Goal: Task Accomplishment & Management: Manage account settings

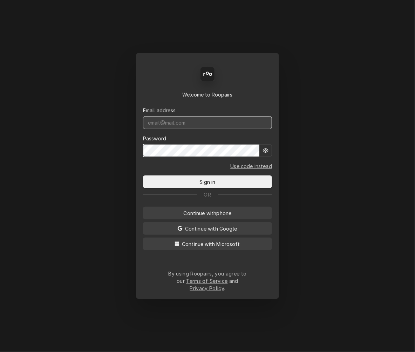
click at [219, 129] on input "Dynamic Content Wrapper" at bounding box center [207, 122] width 129 height 13
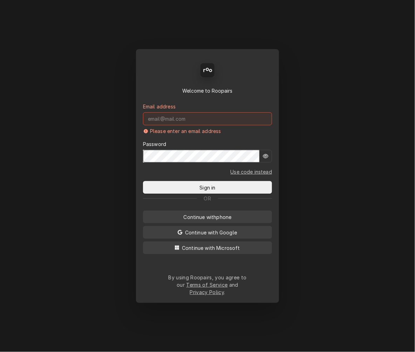
type input "mel@rinobeverage.com"
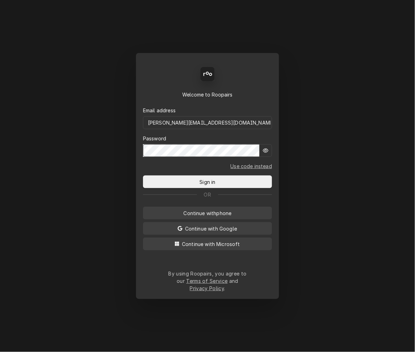
click at [143, 175] on button "Sign in" at bounding box center [207, 181] width 129 height 13
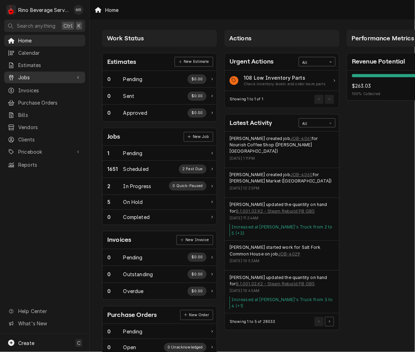
click at [32, 75] on span "Jobs" at bounding box center [44, 77] width 53 height 7
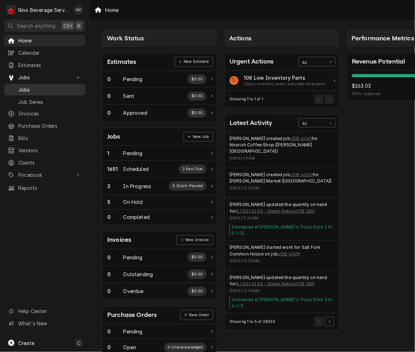
click at [37, 86] on span "Jobs" at bounding box center [49, 89] width 63 height 7
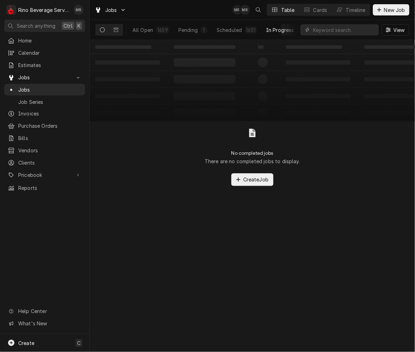
click at [282, 29] on div "In Progress" at bounding box center [280, 29] width 28 height 7
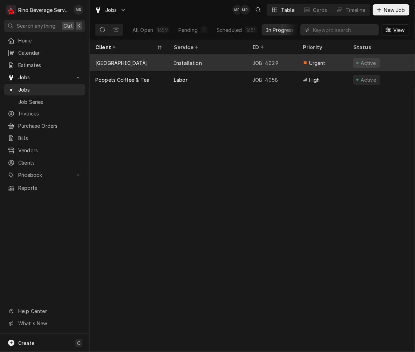
click at [269, 54] on div "JOB-4029" at bounding box center [272, 62] width 50 height 17
